Goal: Task Accomplishment & Management: Manage account settings

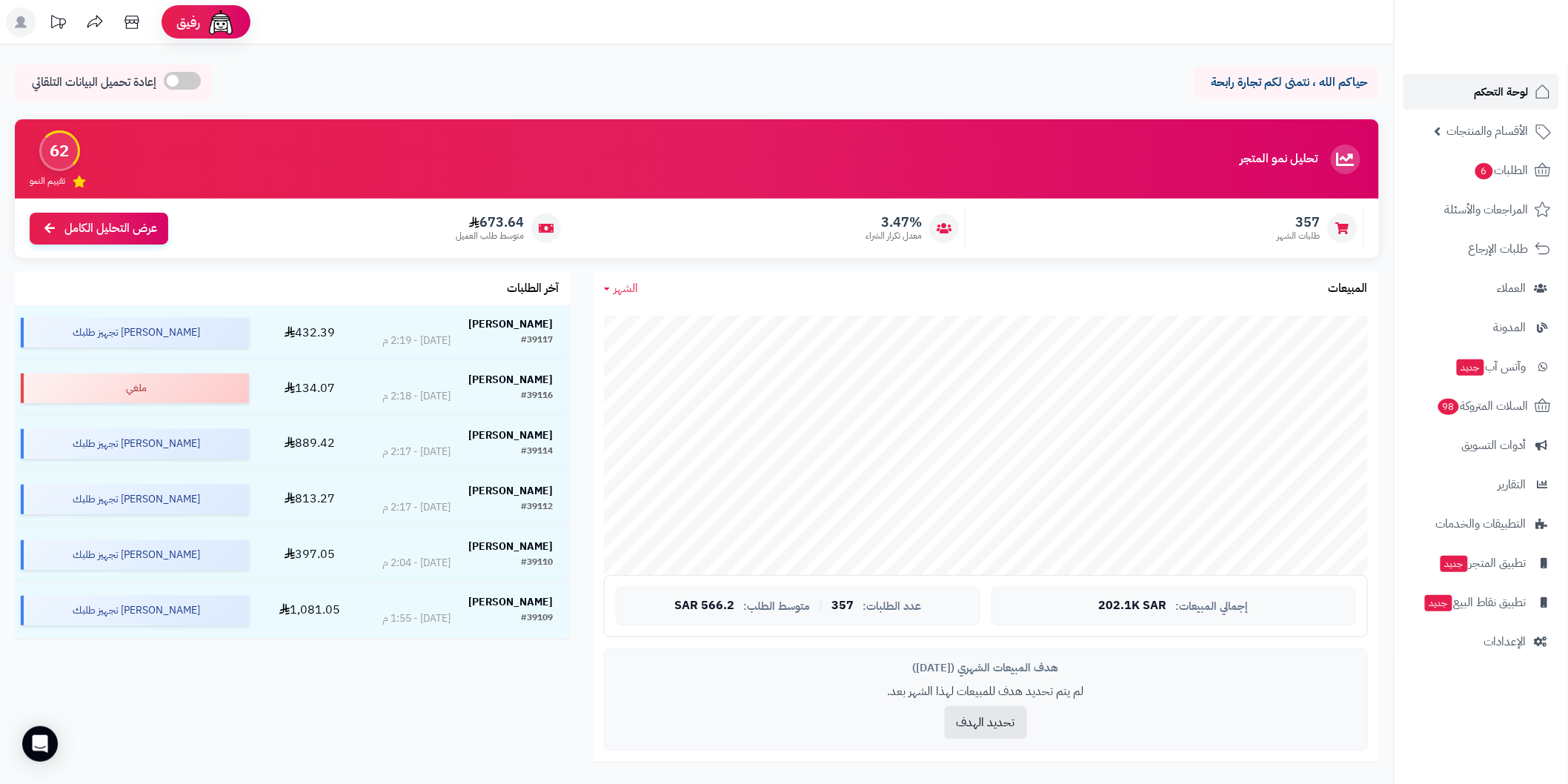
click at [1494, 94] on span "لوحة التحكم" at bounding box center [1502, 92] width 54 height 21
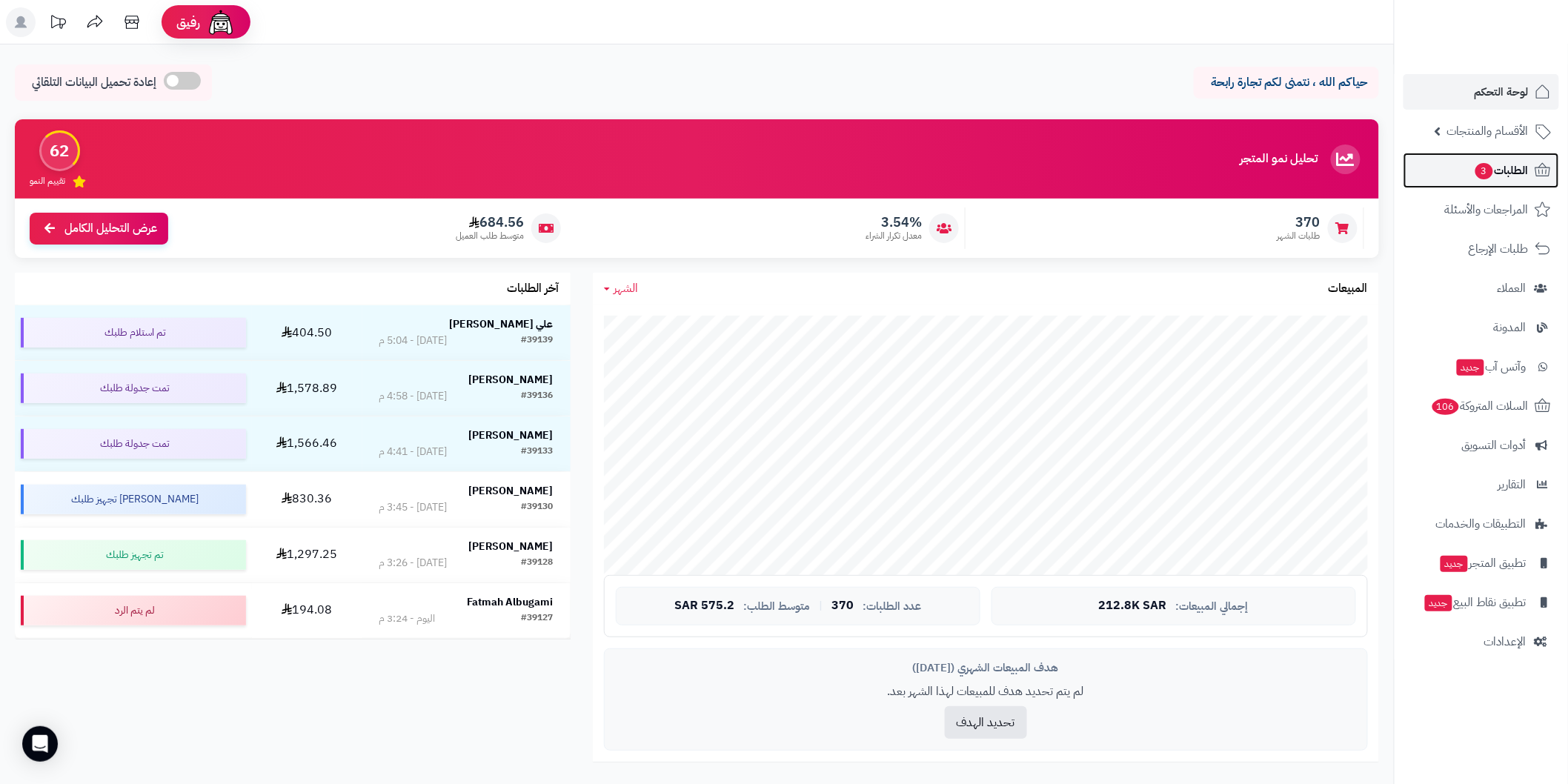
click at [1514, 174] on span "الطلبات 3" at bounding box center [1501, 170] width 55 height 21
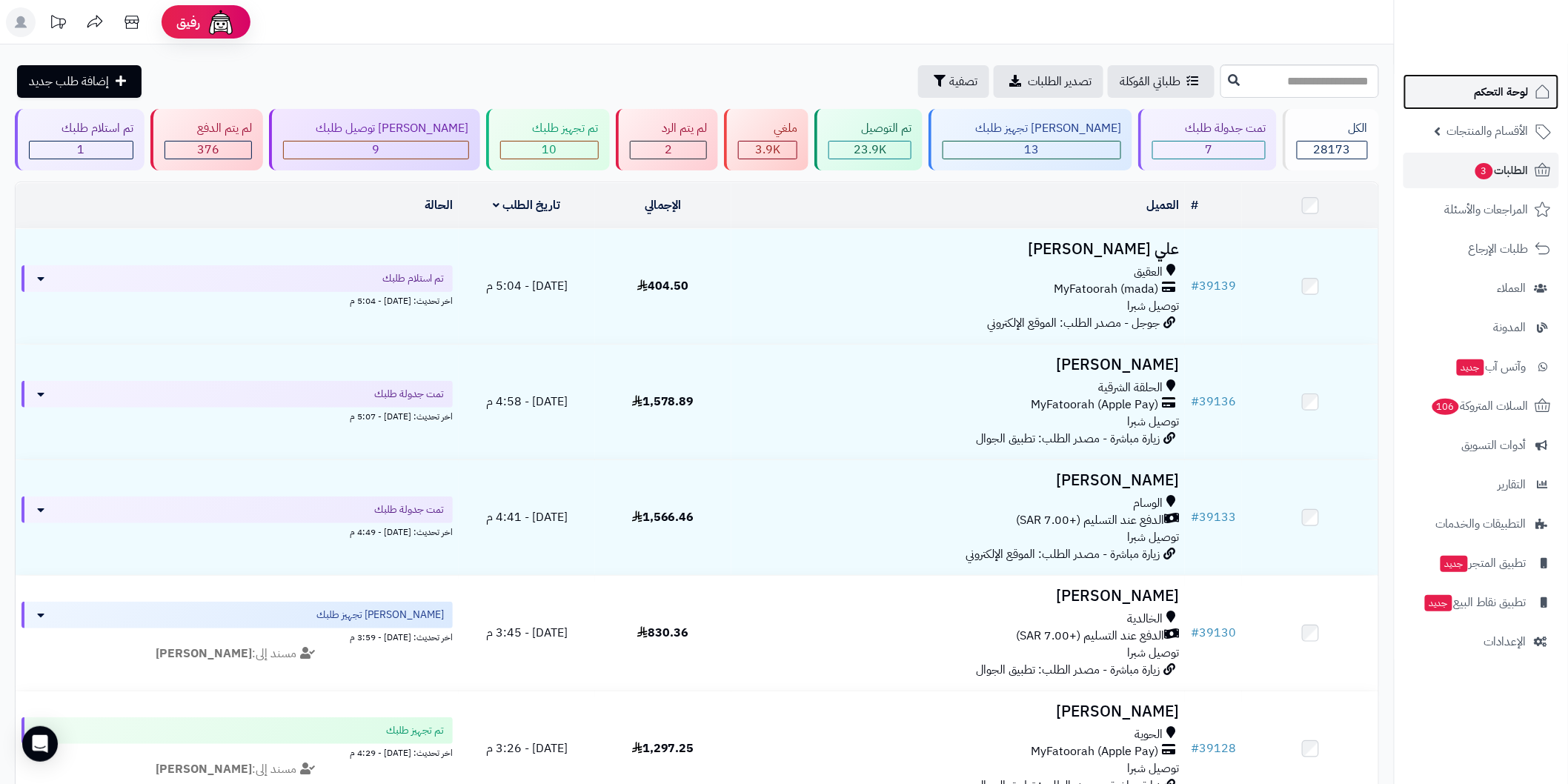
click at [1473, 98] on link "لوحة التحكم" at bounding box center [1481, 92] width 155 height 36
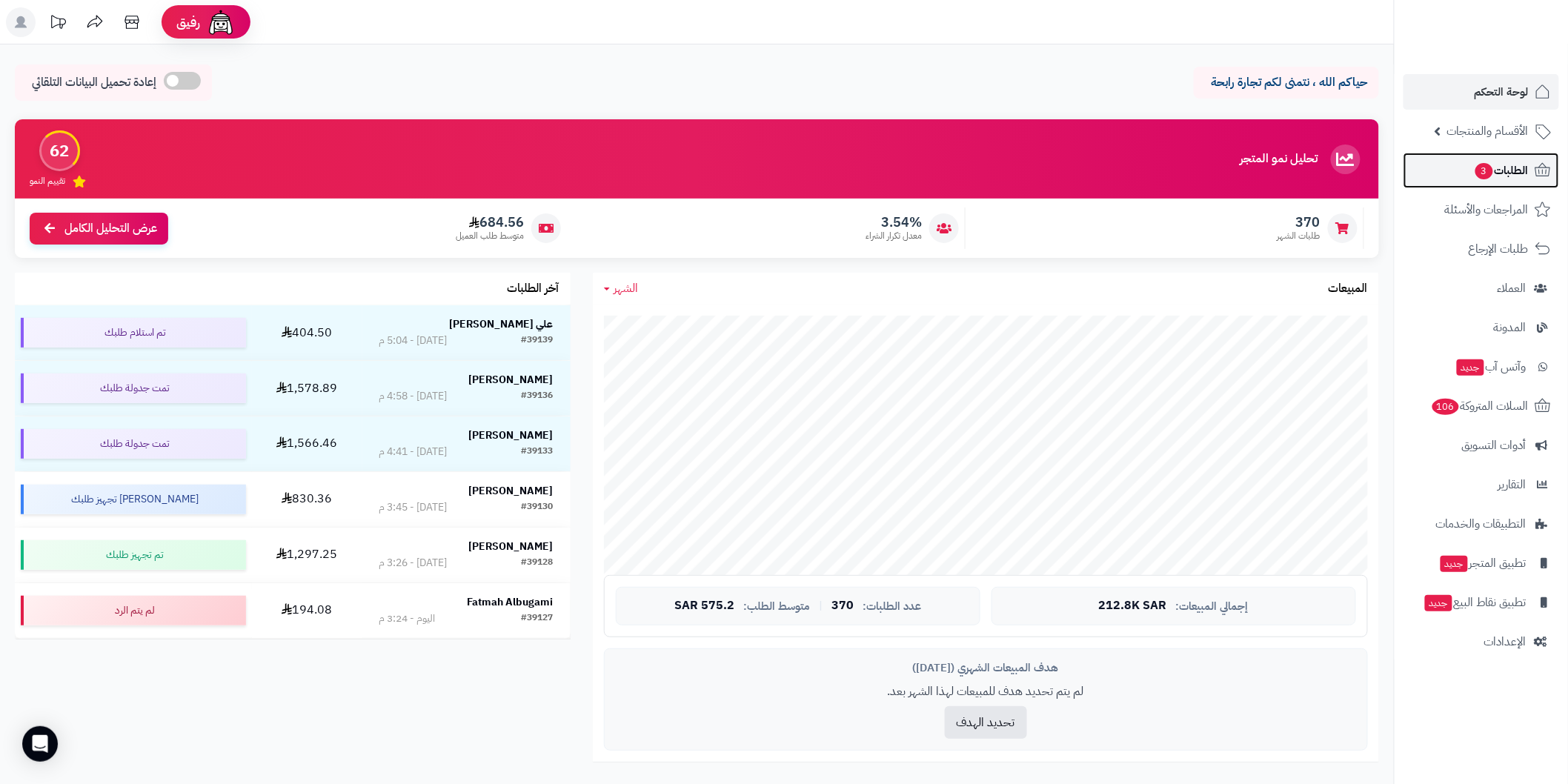
click at [1486, 172] on span "3" at bounding box center [1483, 170] width 18 height 16
